Goal: Information Seeking & Learning: Learn about a topic

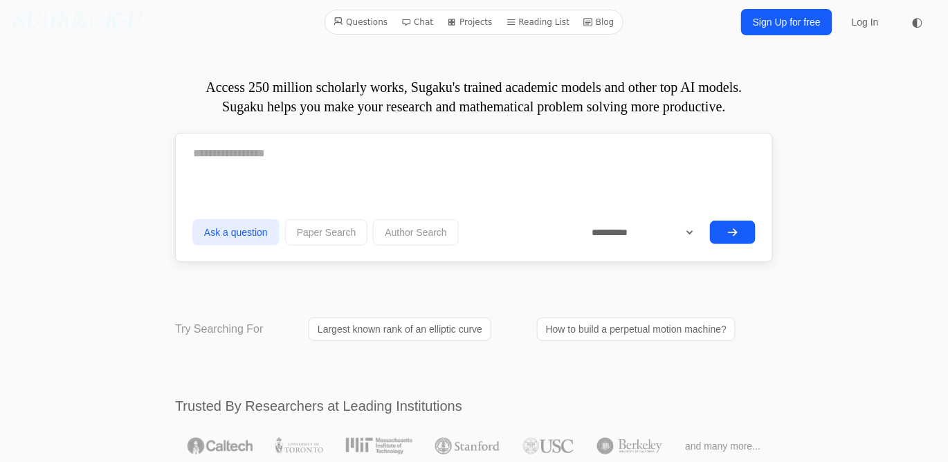
click at [863, 23] on link "Log In" at bounding box center [865, 22] width 44 height 25
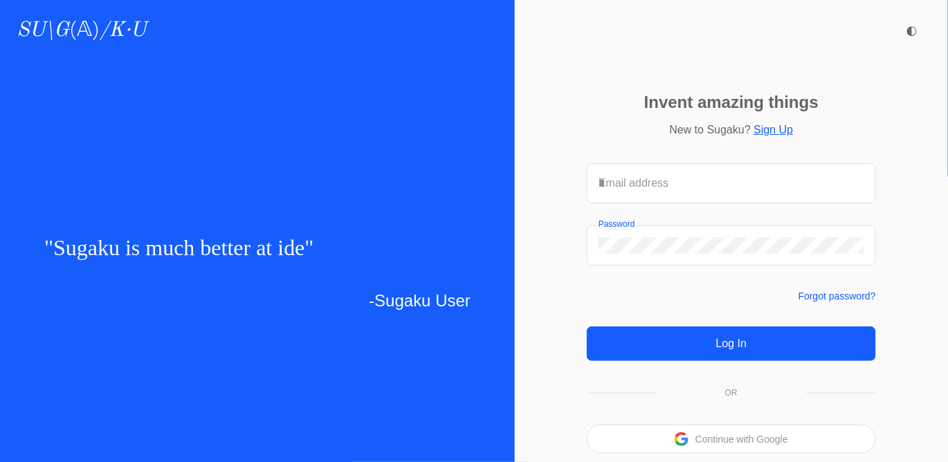
type input "**********"
click at [674, 342] on button "Log In" at bounding box center [731, 344] width 289 height 35
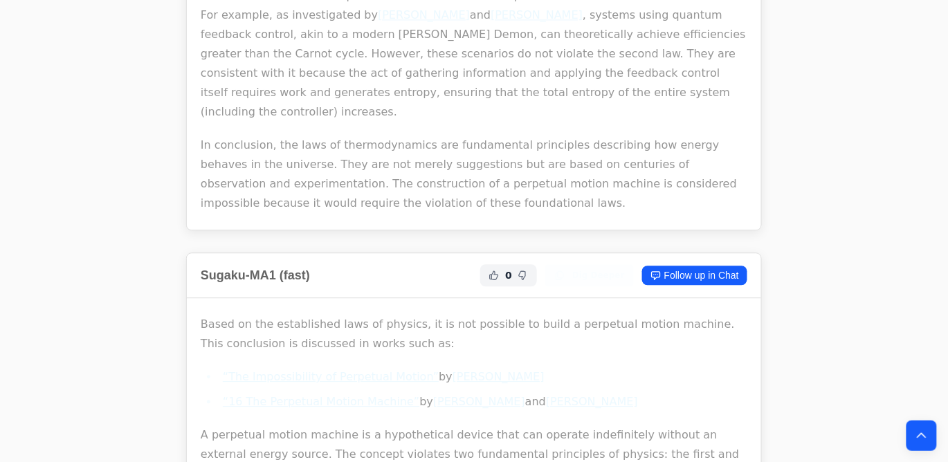
scroll to position [2246, 0]
